Goal: Information Seeking & Learning: Learn about a topic

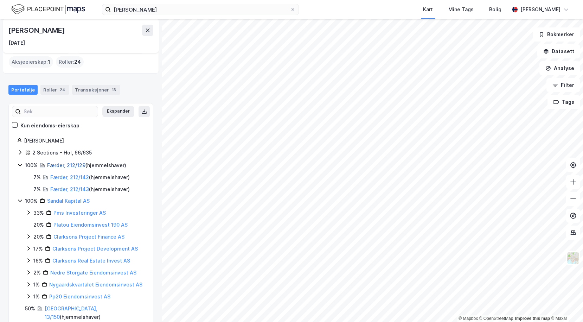
scroll to position [27, 0]
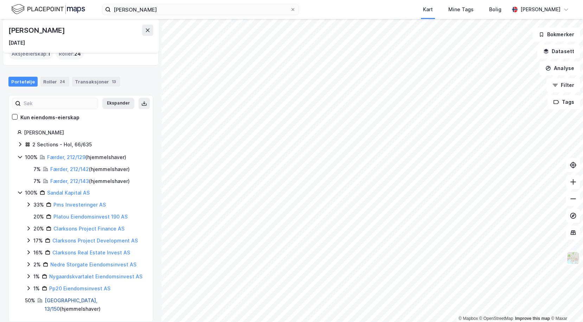
click at [49, 302] on link "[GEOGRAPHIC_DATA], 13/150" at bounding box center [71, 304] width 53 height 14
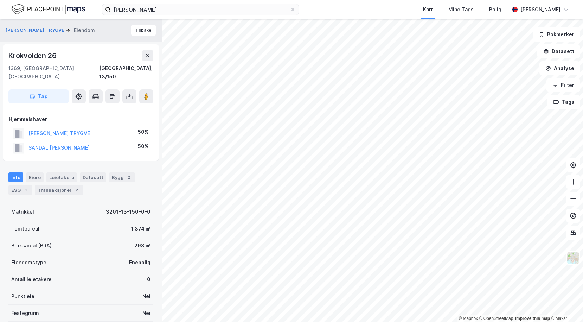
scroll to position [4, 0]
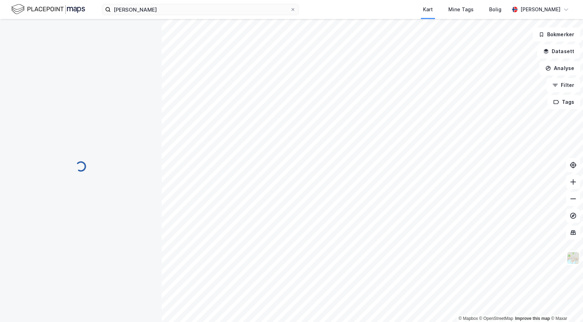
scroll to position [4, 0]
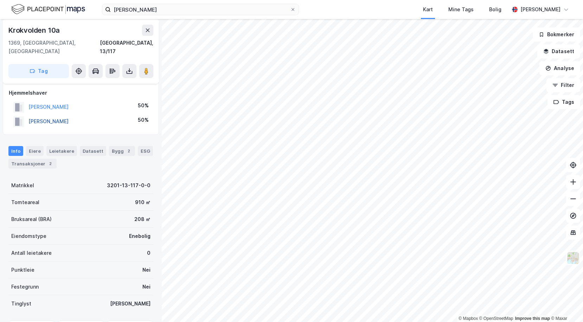
click at [0, 0] on button "[PERSON_NAME]" at bounding box center [0, 0] width 0 height 0
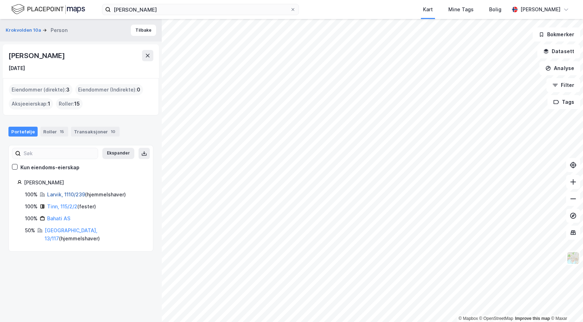
click at [60, 194] on link "Larvik, 1110/239" at bounding box center [66, 194] width 38 height 6
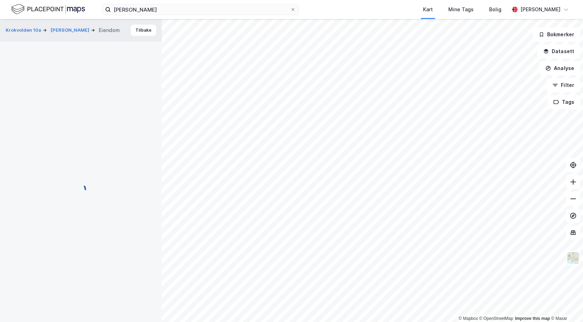
scroll to position [4, 0]
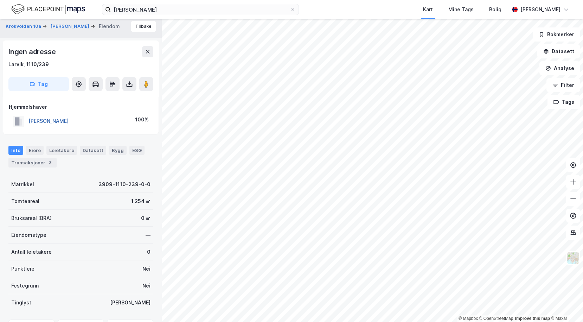
click at [0, 0] on button "[PERSON_NAME]" at bounding box center [0, 0] width 0 height 0
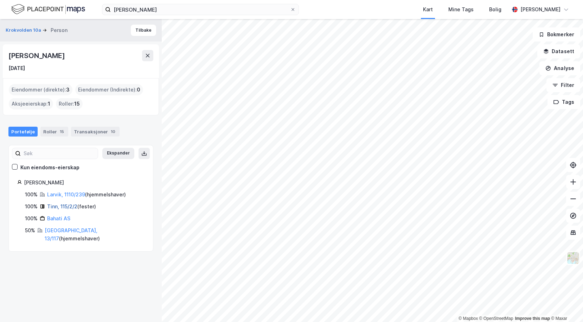
click at [53, 207] on link "Tinn, 115/2/2" at bounding box center [62, 206] width 30 height 6
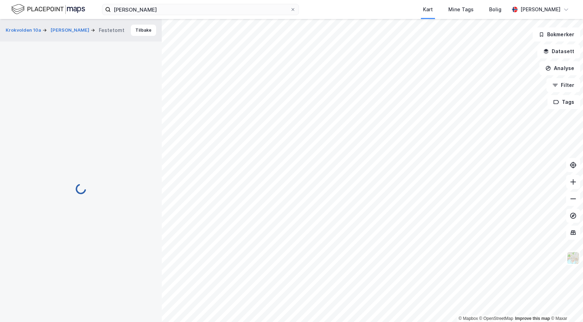
scroll to position [4, 0]
